Goal: Information Seeking & Learning: Learn about a topic

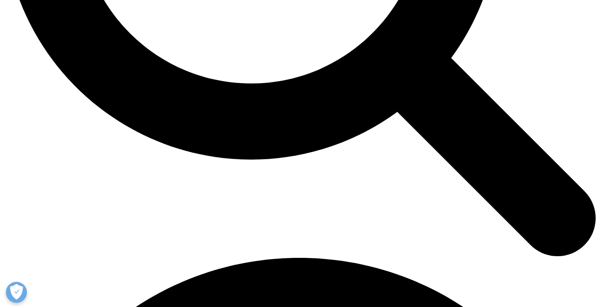
scroll to position [942, 0]
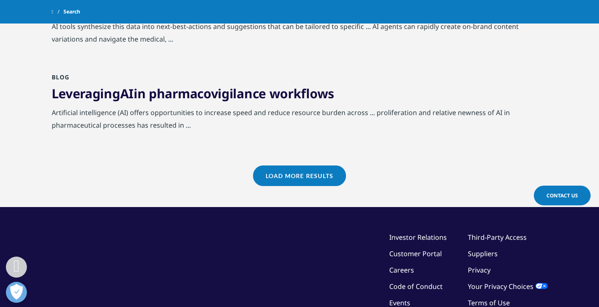
click at [283, 180] on link "Load More Results" at bounding box center [299, 176] width 93 height 21
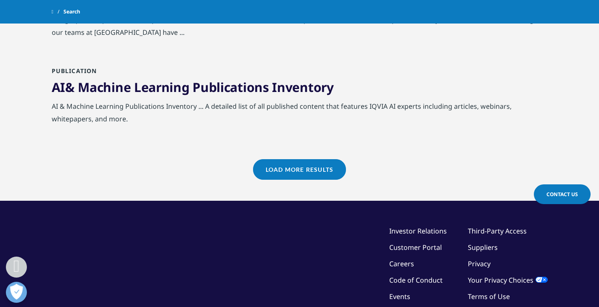
scroll to position [1823, 0]
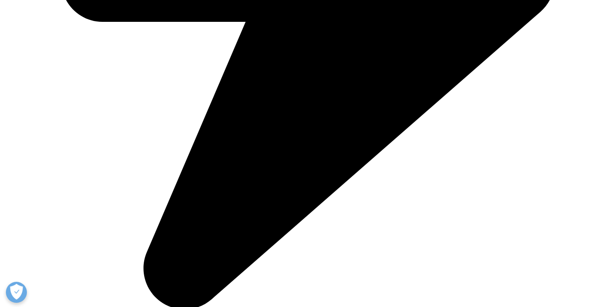
scroll to position [2309, 0]
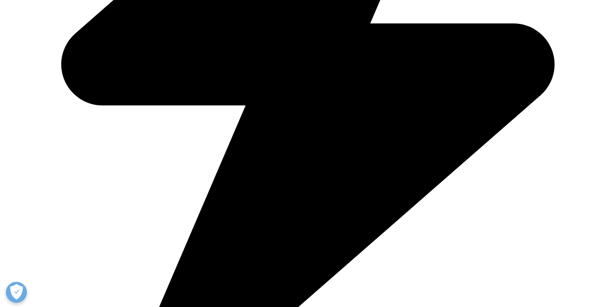
scroll to position [2225, 0]
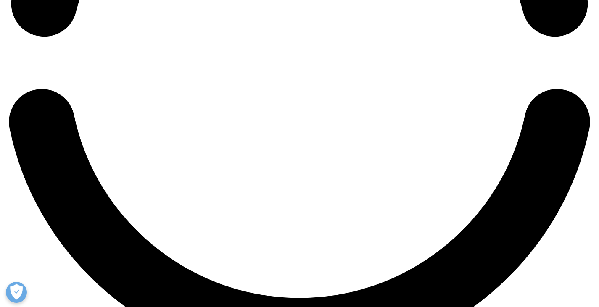
scroll to position [1428, 0]
